Goal: Check status: Check status

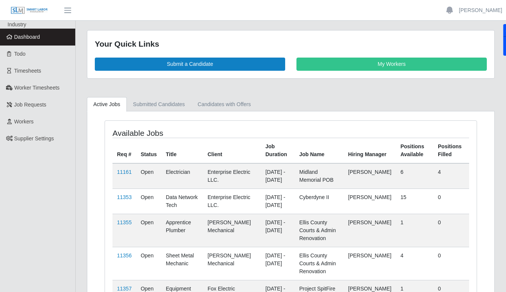
scroll to position [61, 0]
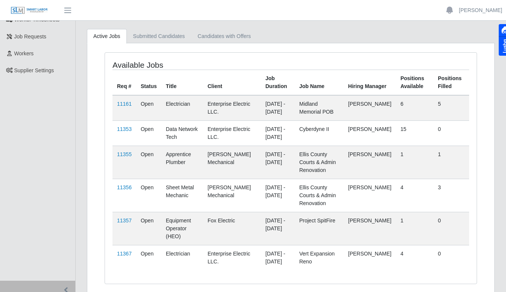
scroll to position [86, 0]
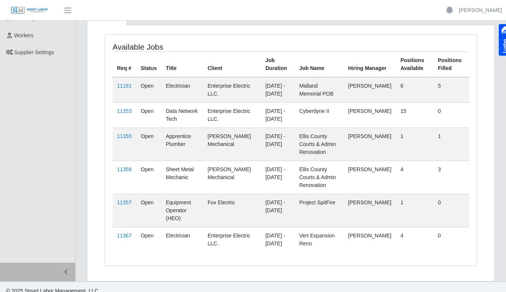
click at [128, 233] on link "11367" at bounding box center [124, 236] width 15 height 6
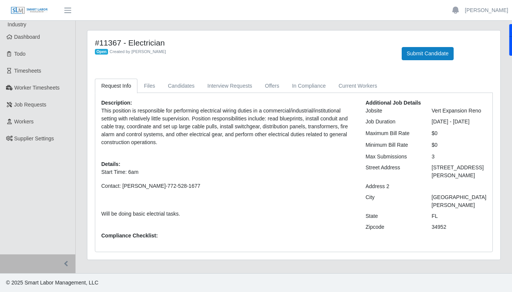
click at [32, 39] on span "Dashboard" at bounding box center [27, 37] width 26 height 6
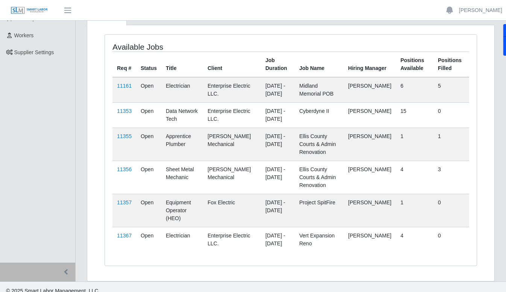
scroll to position [86, 0]
click at [128, 233] on link "11367" at bounding box center [124, 236] width 15 height 6
